Goal: Task Accomplishment & Management: Complete application form

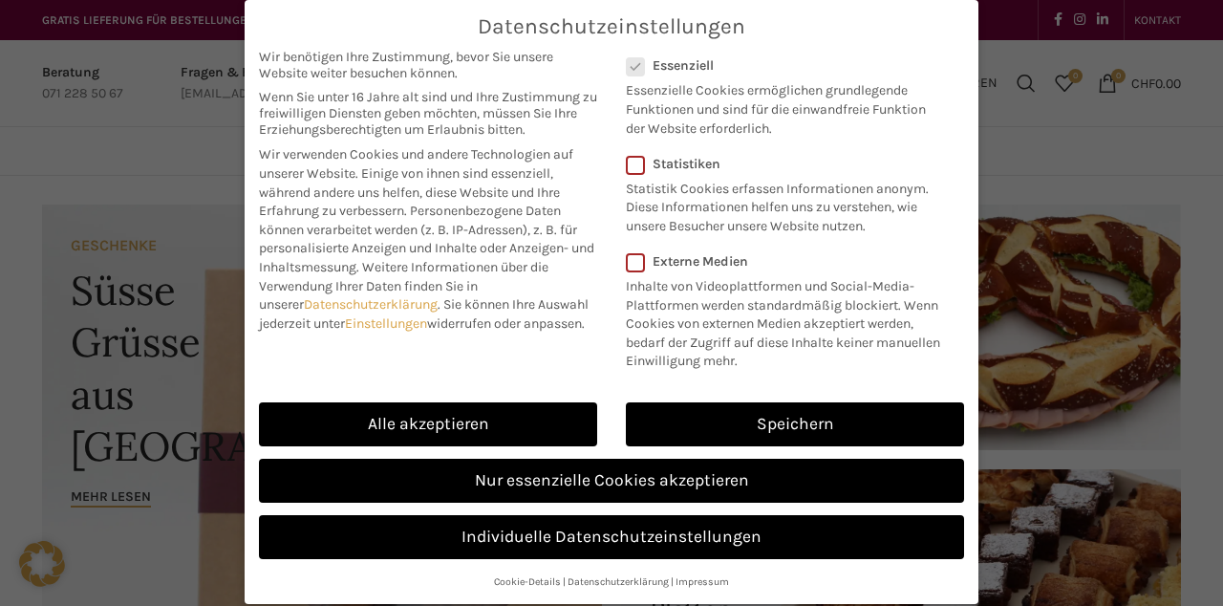
click at [530, 403] on link "Alle akzeptieren" at bounding box center [428, 424] width 338 height 44
checkbox input "true"
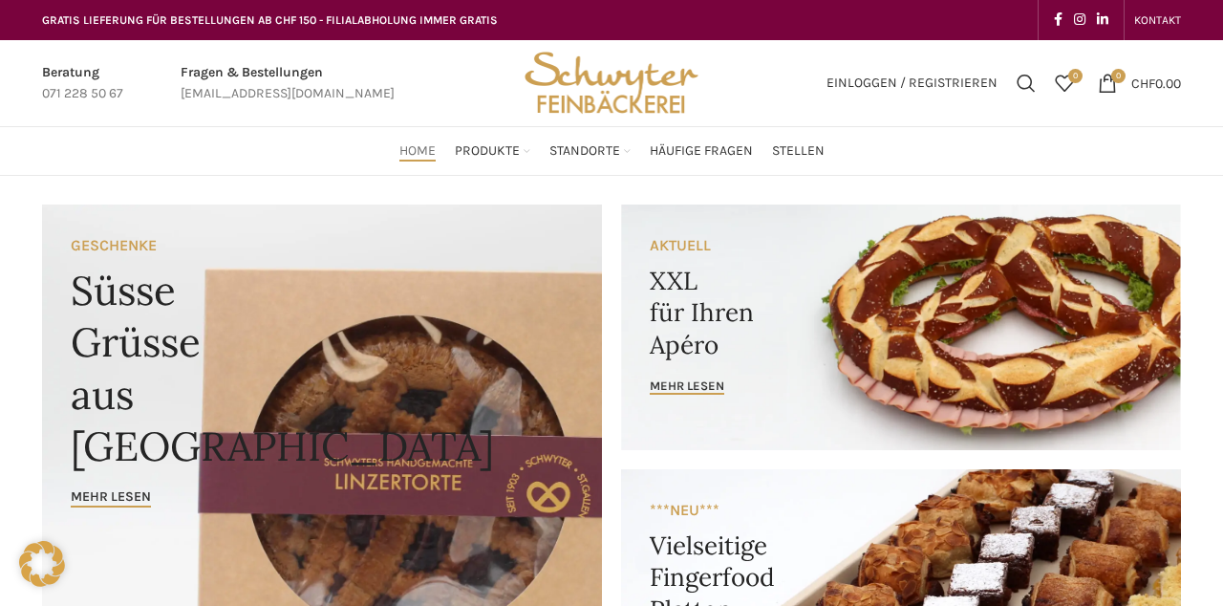
click at [813, 157] on span "Stellen" at bounding box center [798, 151] width 53 height 18
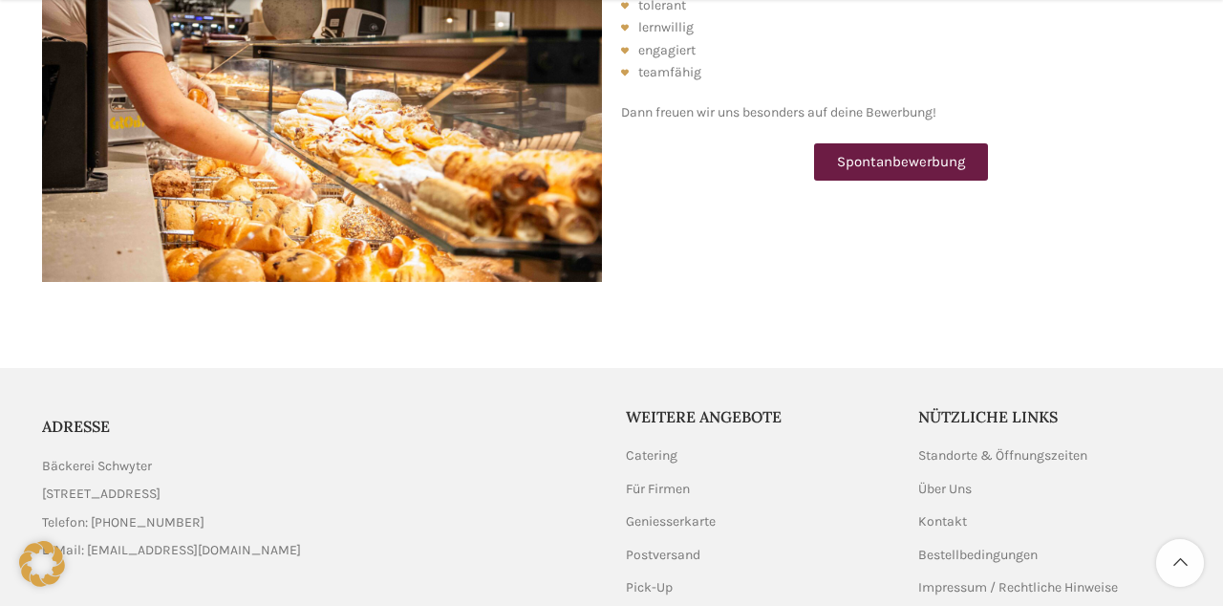
scroll to position [2458, 0]
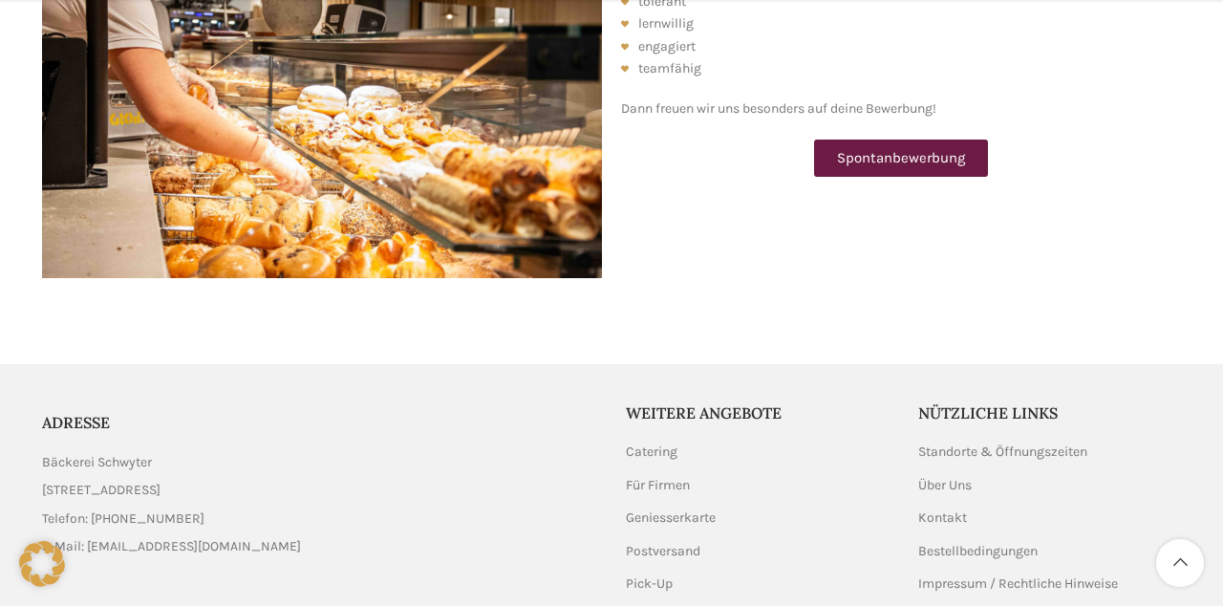
click at [950, 151] on span "Spontanbewerbung" at bounding box center [901, 158] width 128 height 14
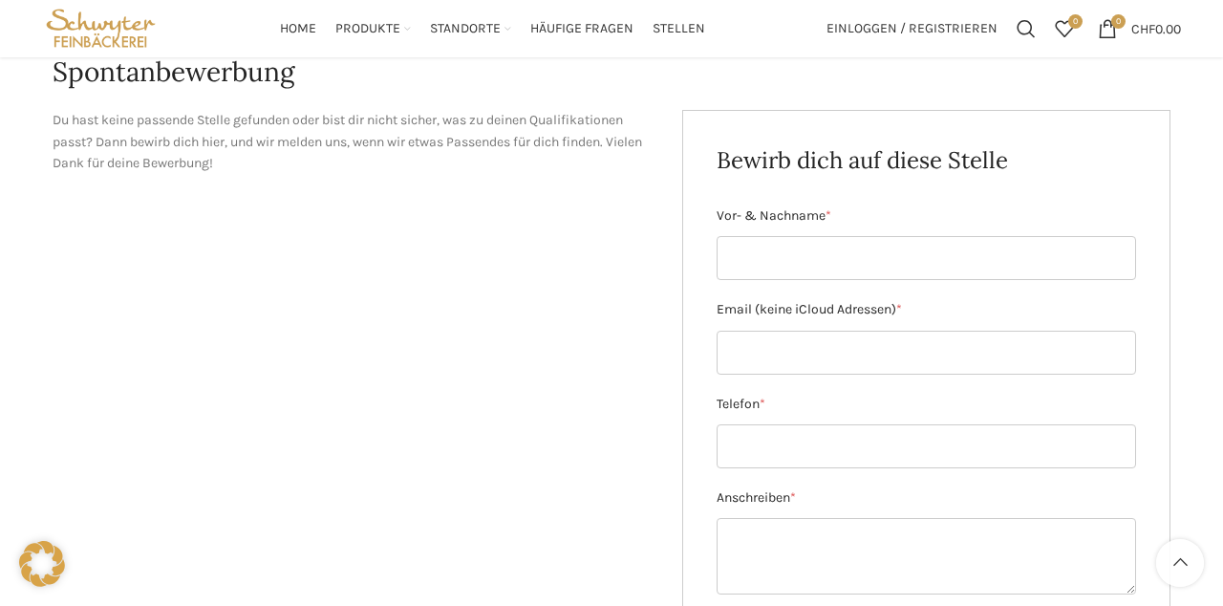
scroll to position [207, 0]
click at [984, 256] on input "Vor- & Nachname *" at bounding box center [927, 259] width 420 height 44
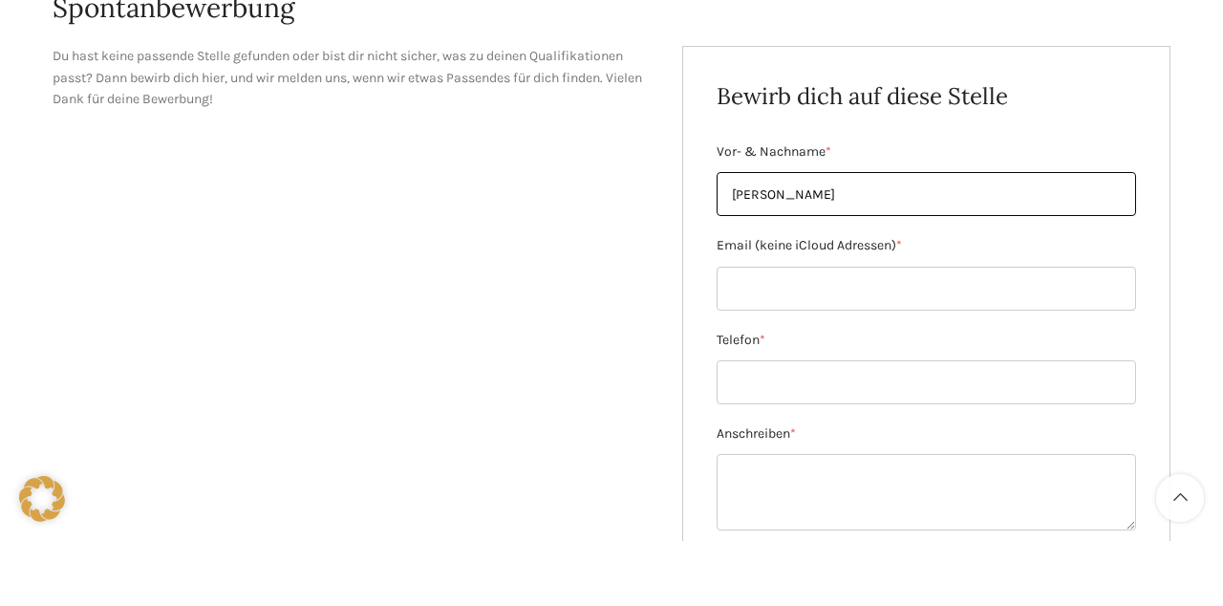
type input "Raffaela Oliveto"
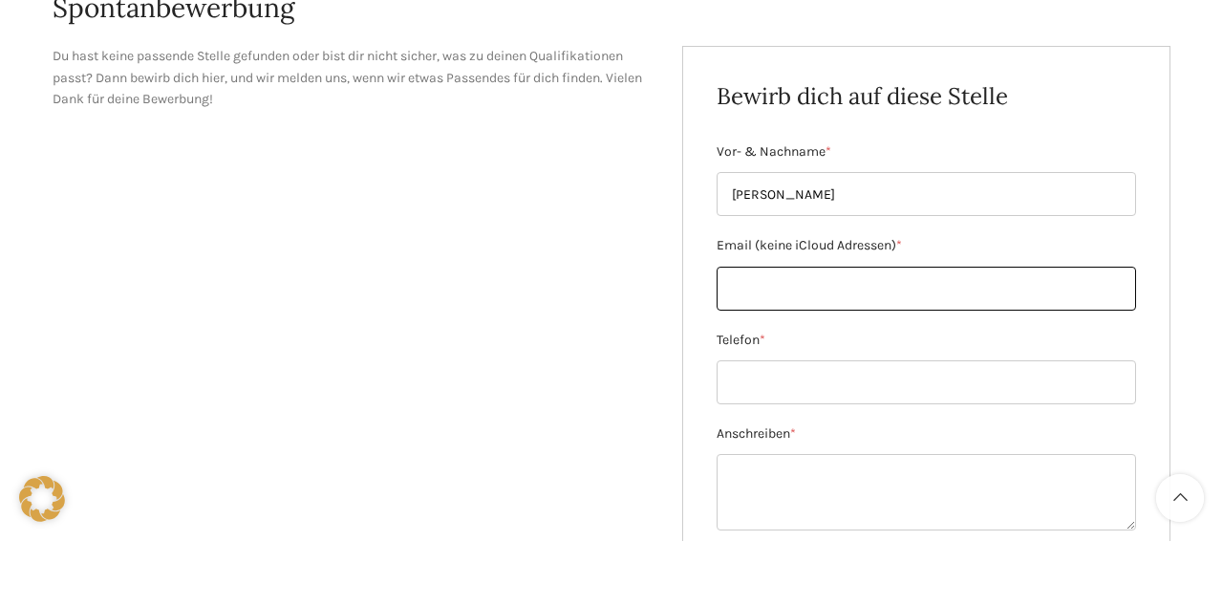
click at [911, 356] on input "Email (keine iCloud Adressen) *" at bounding box center [927, 354] width 420 height 44
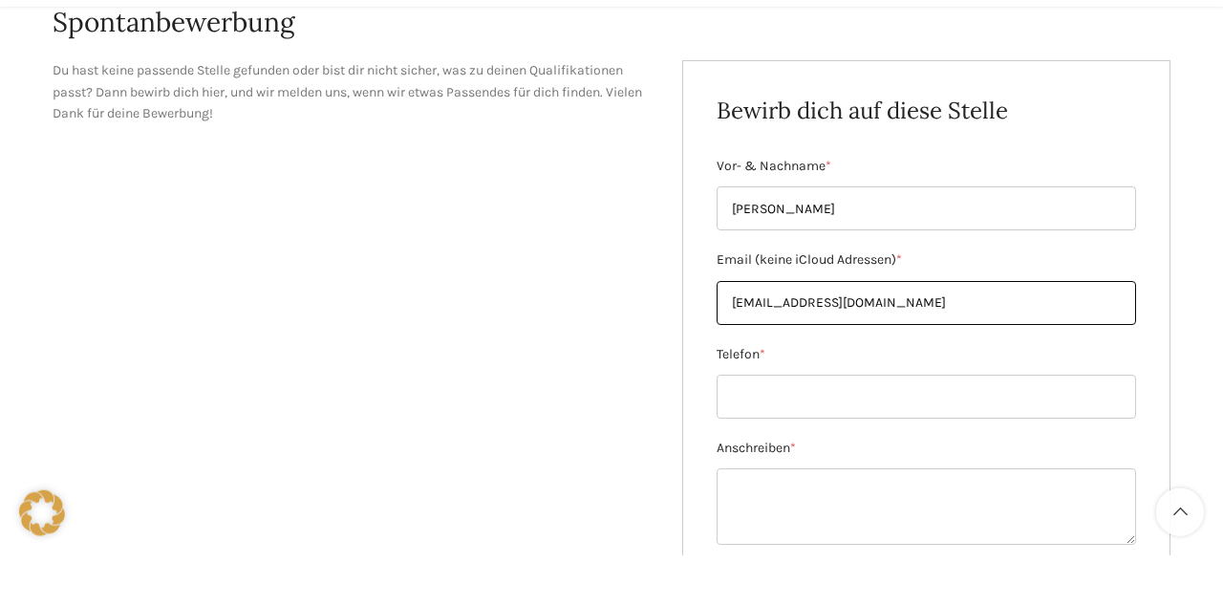
scroll to position [0, 0]
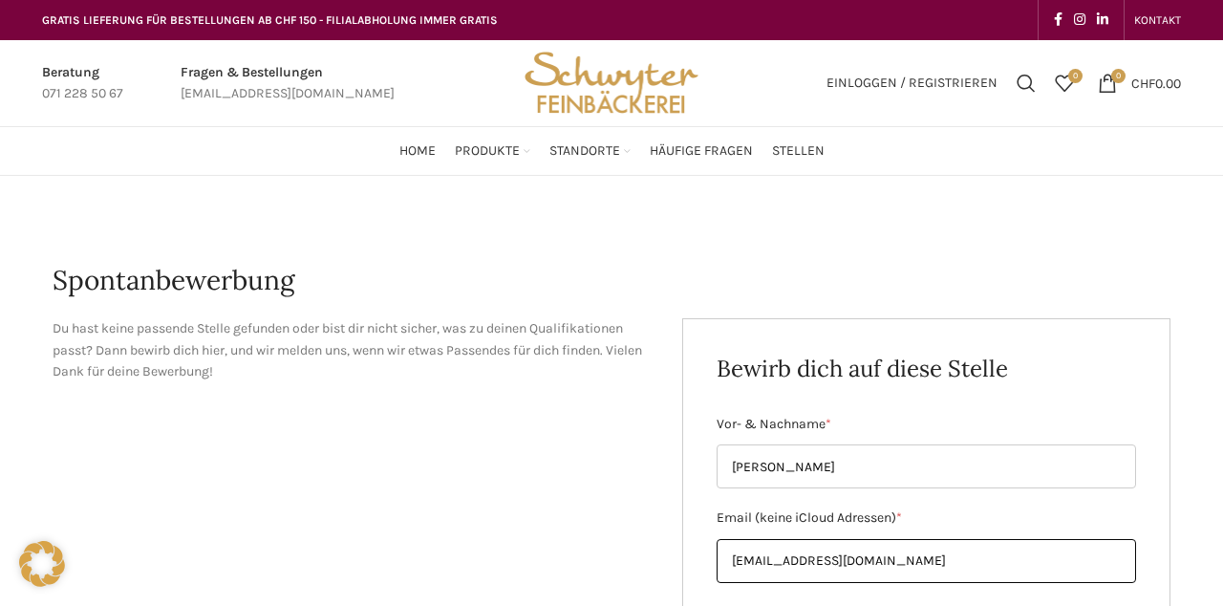
type input "raffaelaoliveto@gmx.de"
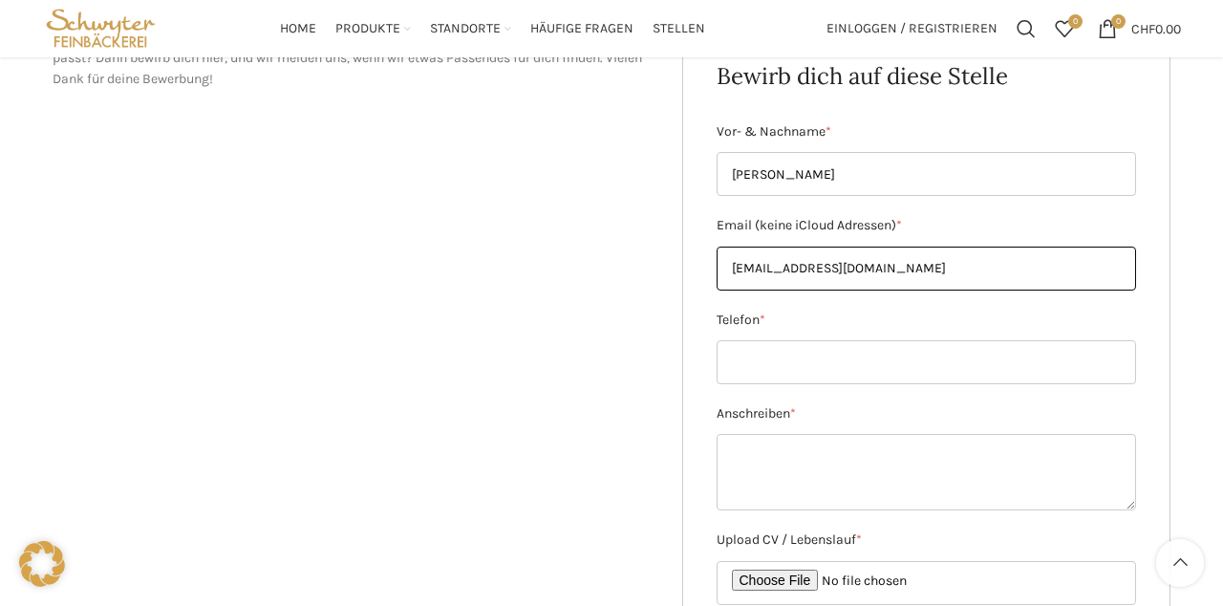
scroll to position [292, 0]
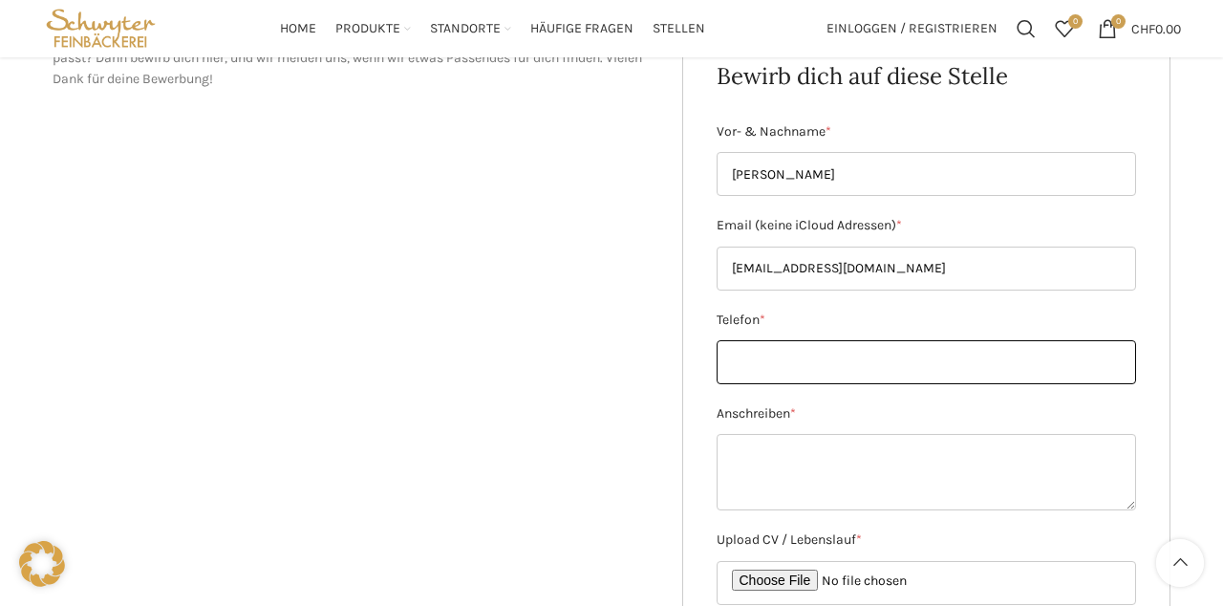
click at [891, 356] on input "Telefon *" at bounding box center [927, 362] width 420 height 44
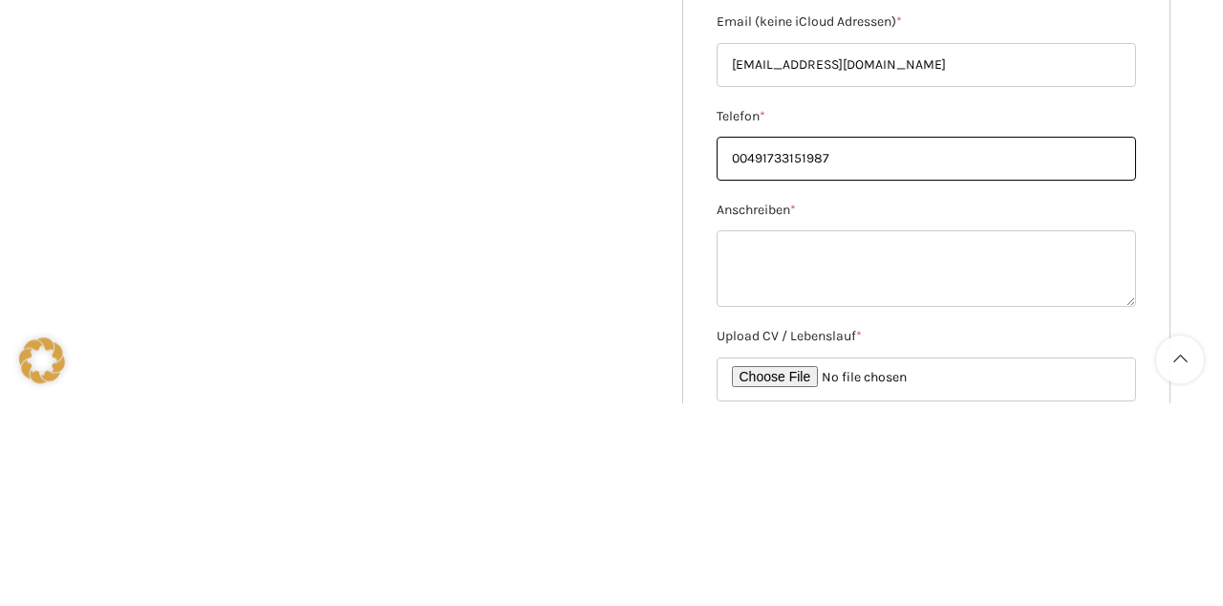
type input "00491733151987"
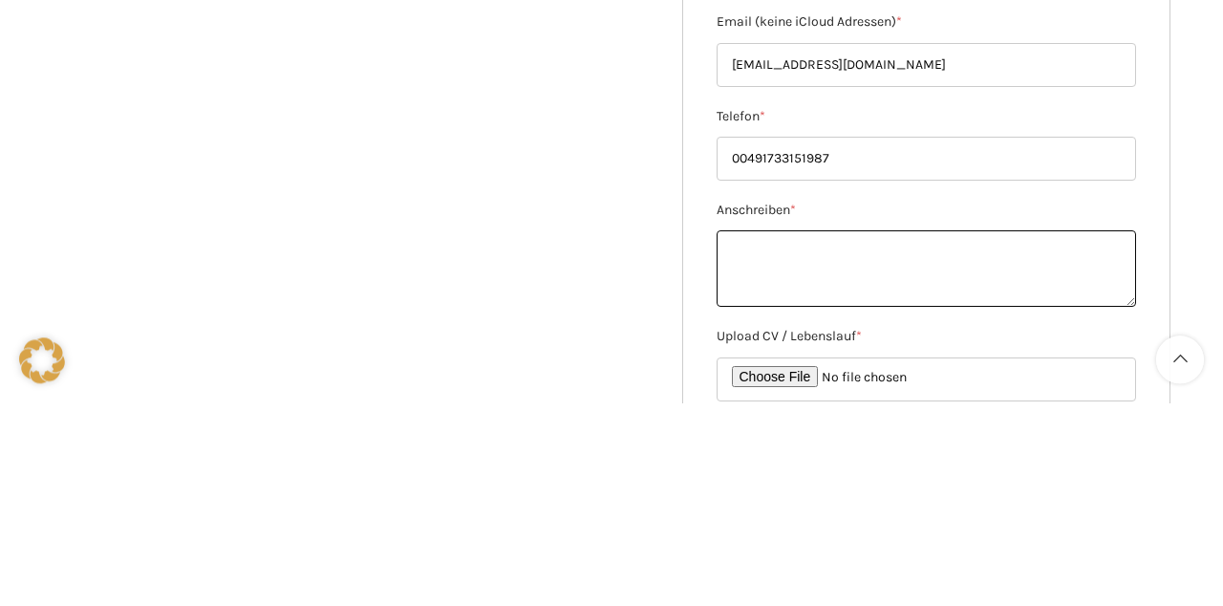
click at [873, 453] on textarea "Anschreiben *" at bounding box center [927, 472] width 420 height 76
click at [864, 455] on textarea "Anschreiben *" at bounding box center [927, 472] width 420 height 76
paste textarea "Sehr geehrte Damen und Herren Ich wollte mich erkundigen, ob Sie Unterstützung …"
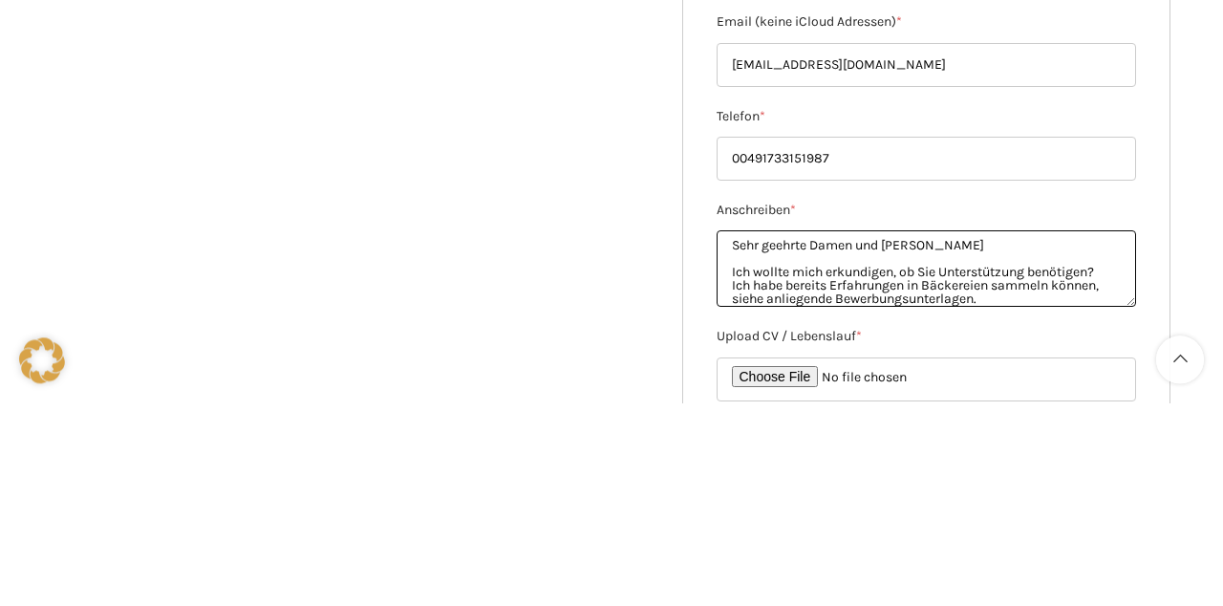
scroll to position [147, 0]
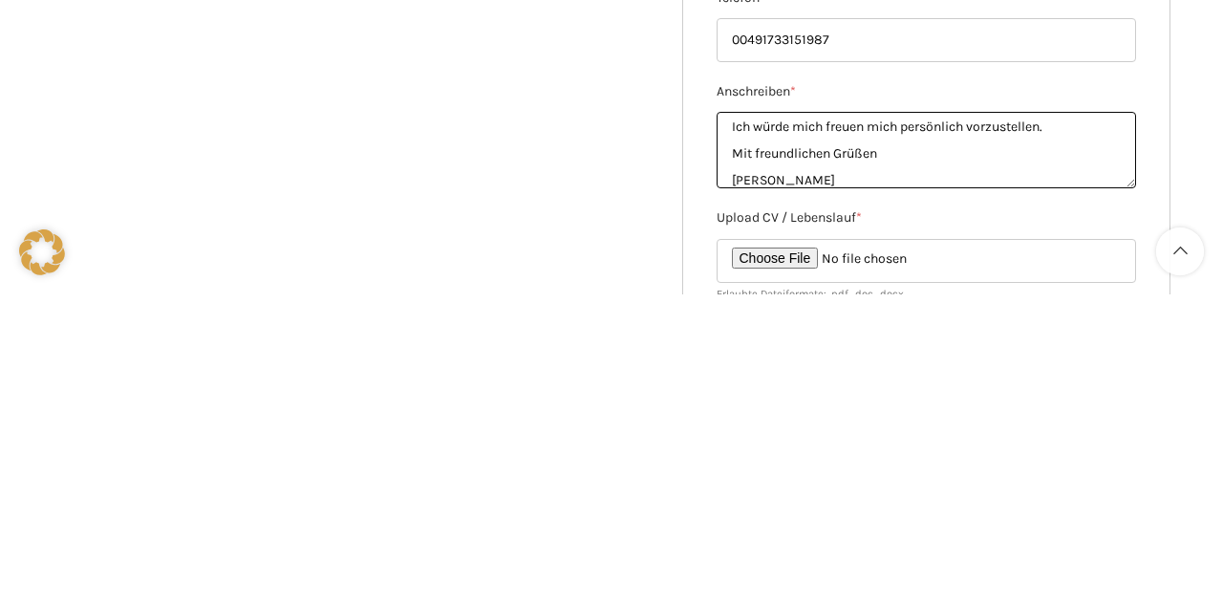
type textarea "Sehr geehrte Damen und Herren Ich wollte mich erkundigen, ob Sie Unterstützung …"
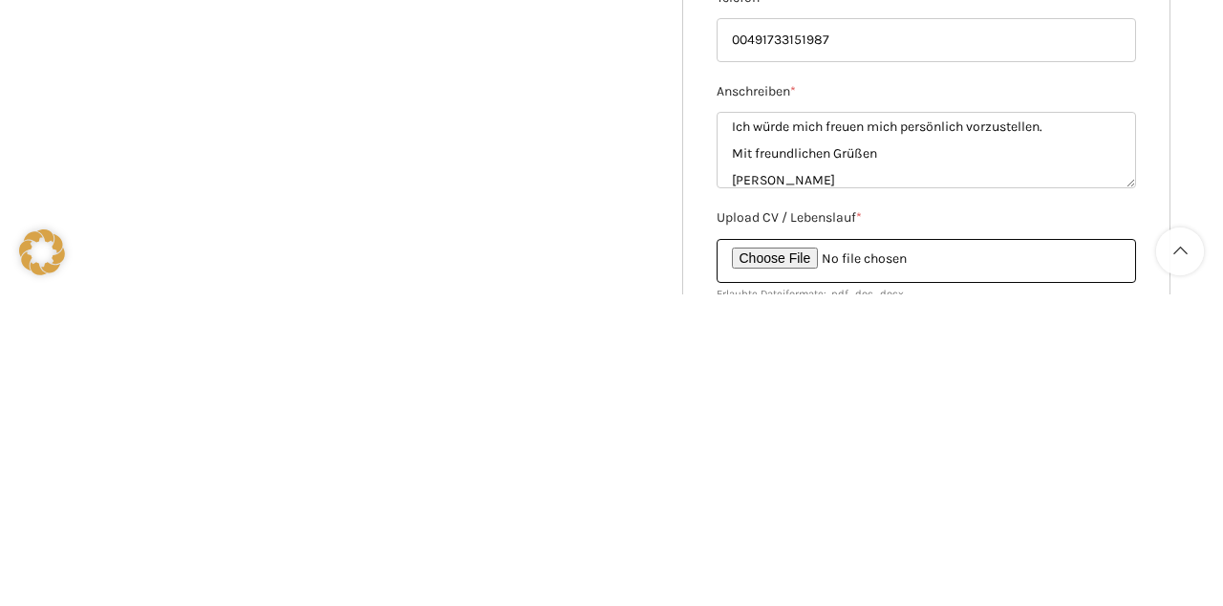
click at [800, 562] on input "Upload CV / Lebenslauf *" at bounding box center [927, 572] width 420 height 44
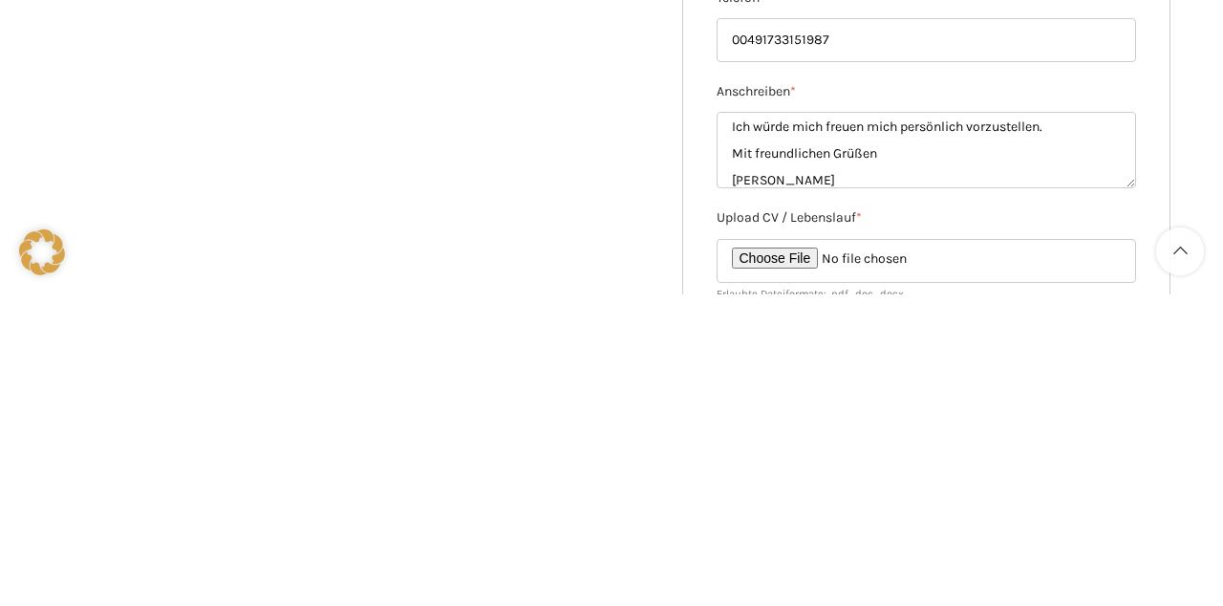
scroll to position [303, 0]
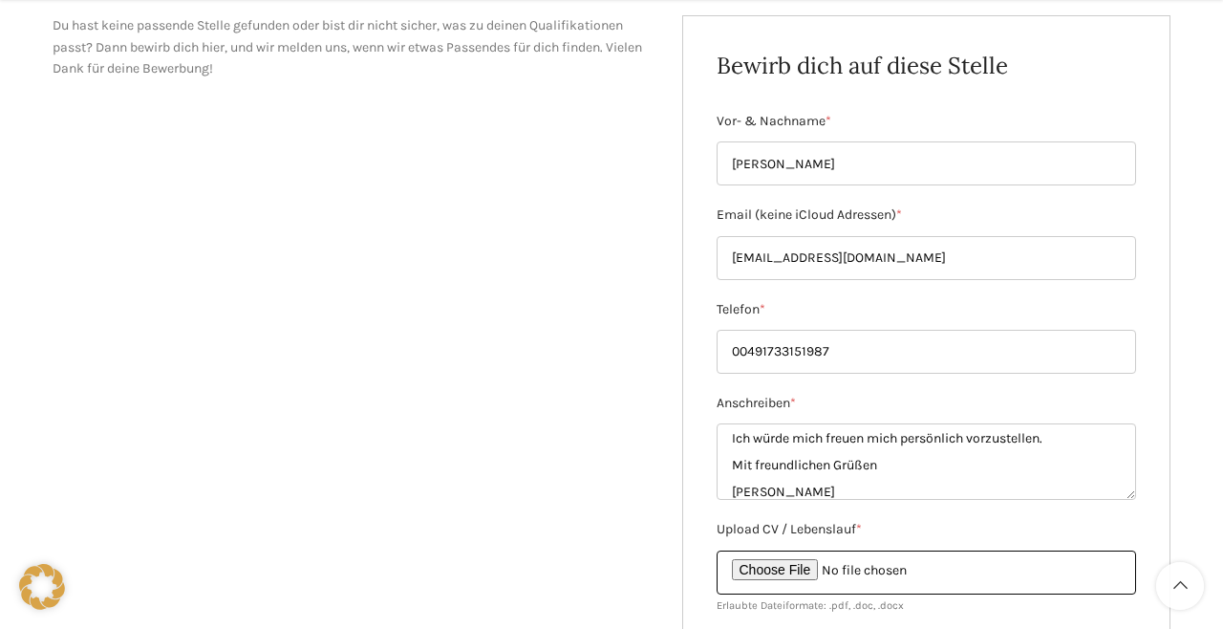
type input "C:\fakepath\Lebenslauf mit Lichtbild-1.pdf"
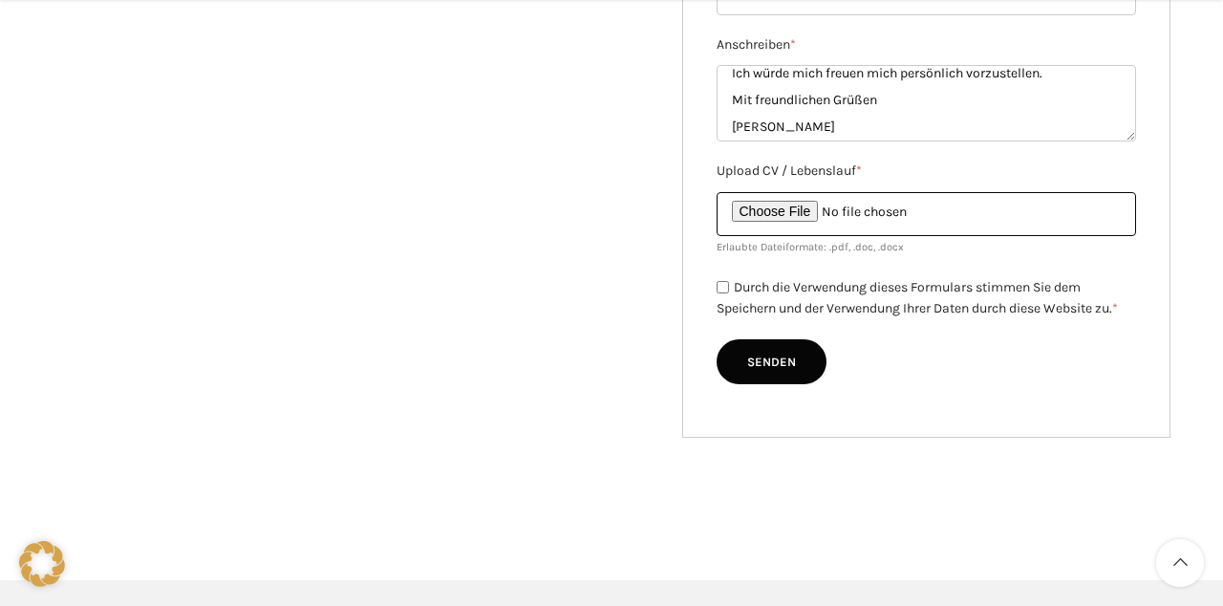
scroll to position [663, 0]
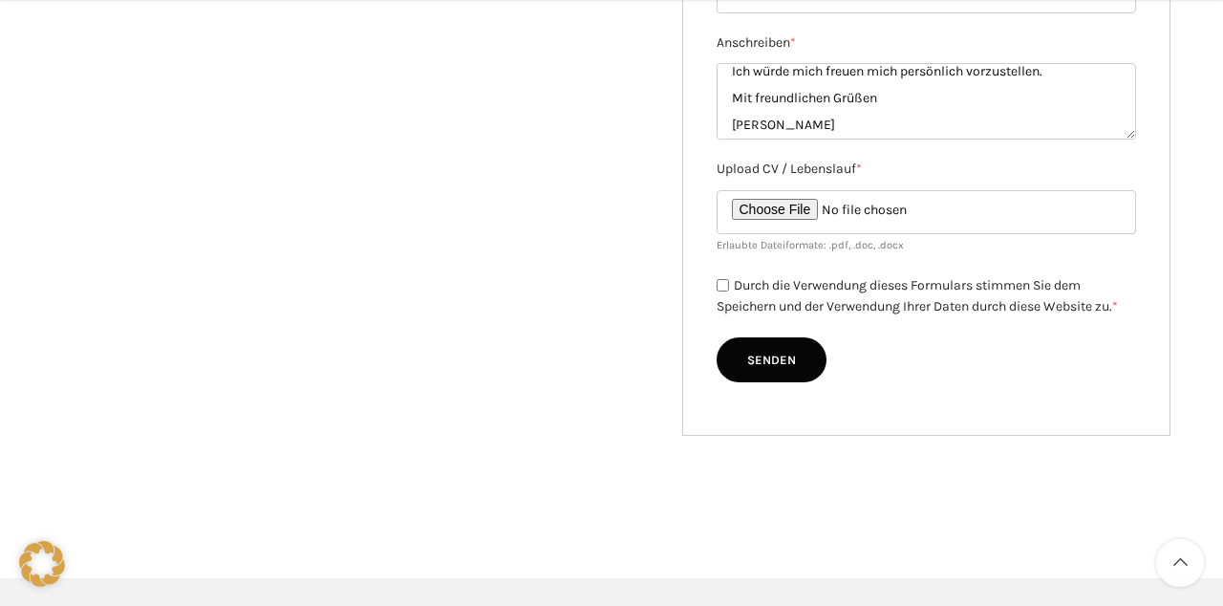
click at [721, 279] on input "Durch die Verwendung dieses Formulars stimmen Sie dem Speichern und der Verwend…" at bounding box center [723, 285] width 12 height 12
checkbox input "true"
click at [772, 358] on input "Senden" at bounding box center [772, 360] width 110 height 46
type input "Senden"
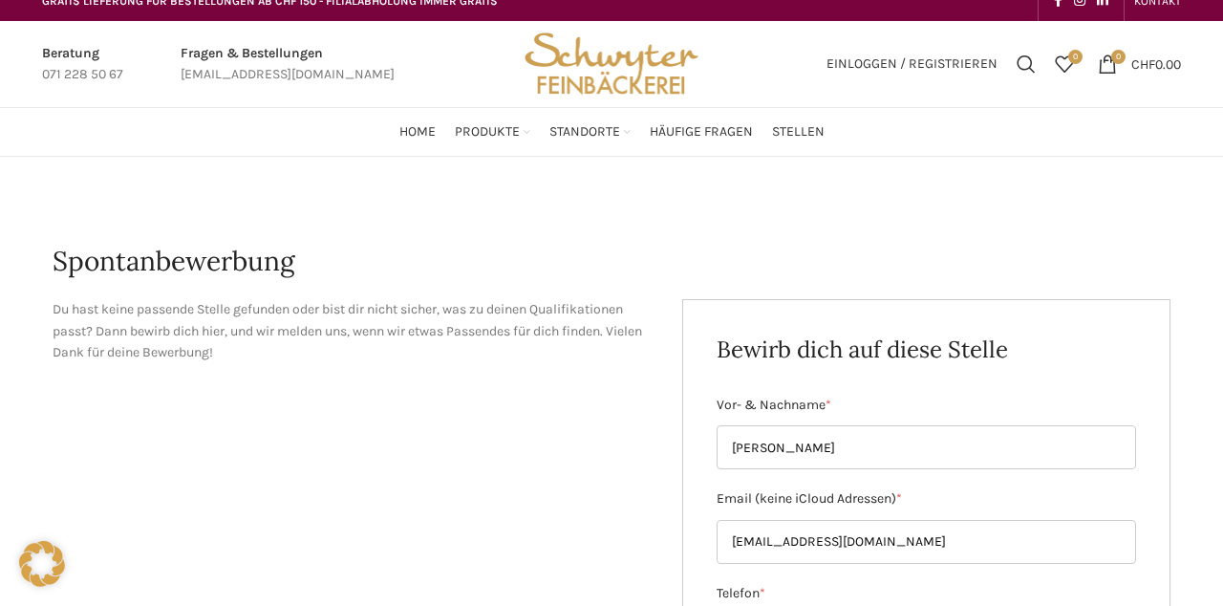
scroll to position [0, 0]
